Goal: Navigation & Orientation: Find specific page/section

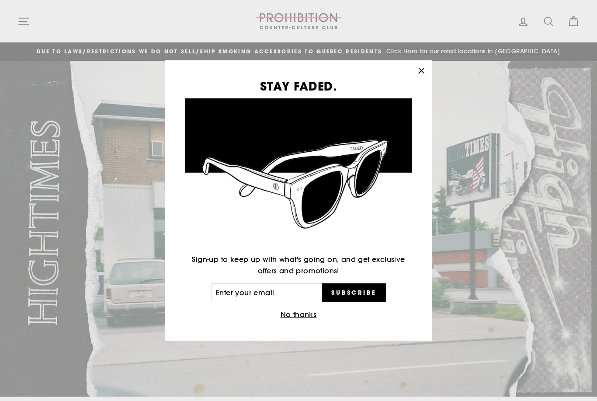
click at [425, 75] on icon "button" at bounding box center [421, 71] width 12 height 12
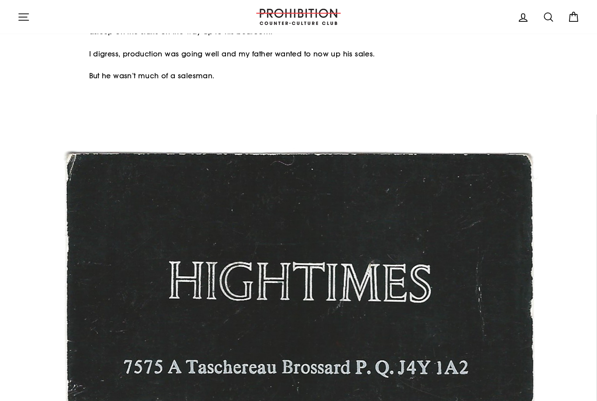
scroll to position [483, 0]
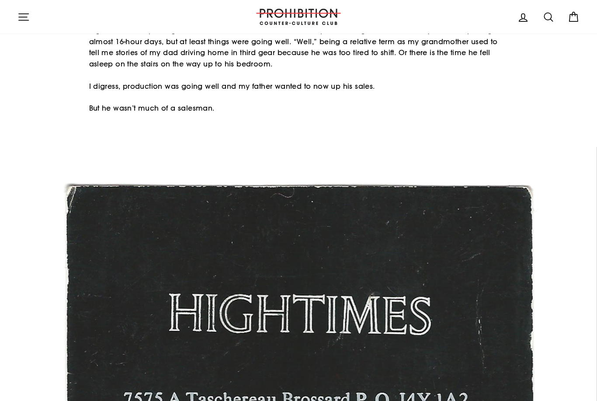
click at [21, 13] on icon "button" at bounding box center [23, 17] width 12 height 12
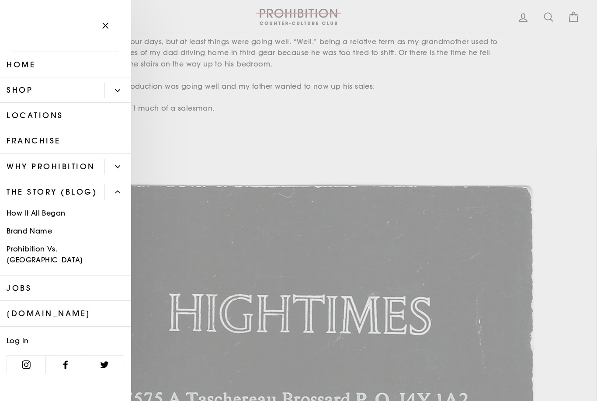
click at [14, 87] on link "Shop" at bounding box center [52, 89] width 104 height 25
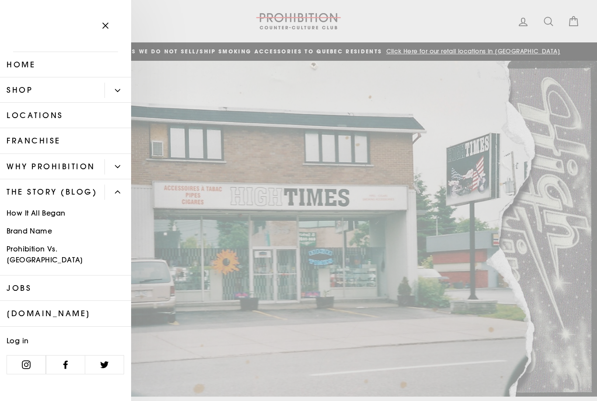
click at [28, 118] on link "Locations" at bounding box center [65, 115] width 131 height 25
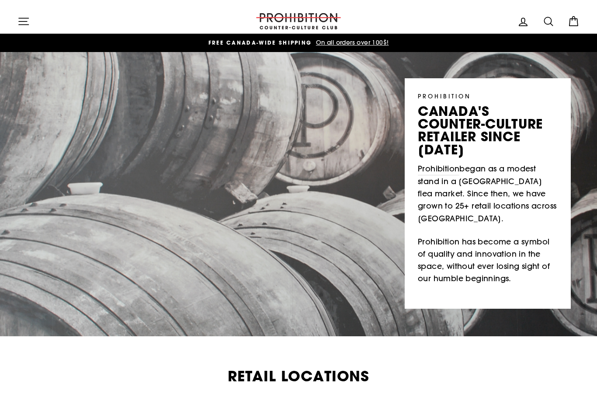
click at [25, 24] on icon "button" at bounding box center [23, 21] width 12 height 12
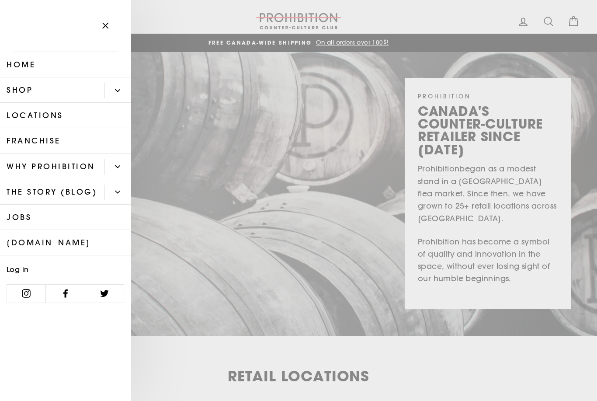
click at [27, 297] on icon at bounding box center [26, 293] width 9 height 9
